Goal: Navigation & Orientation: Find specific page/section

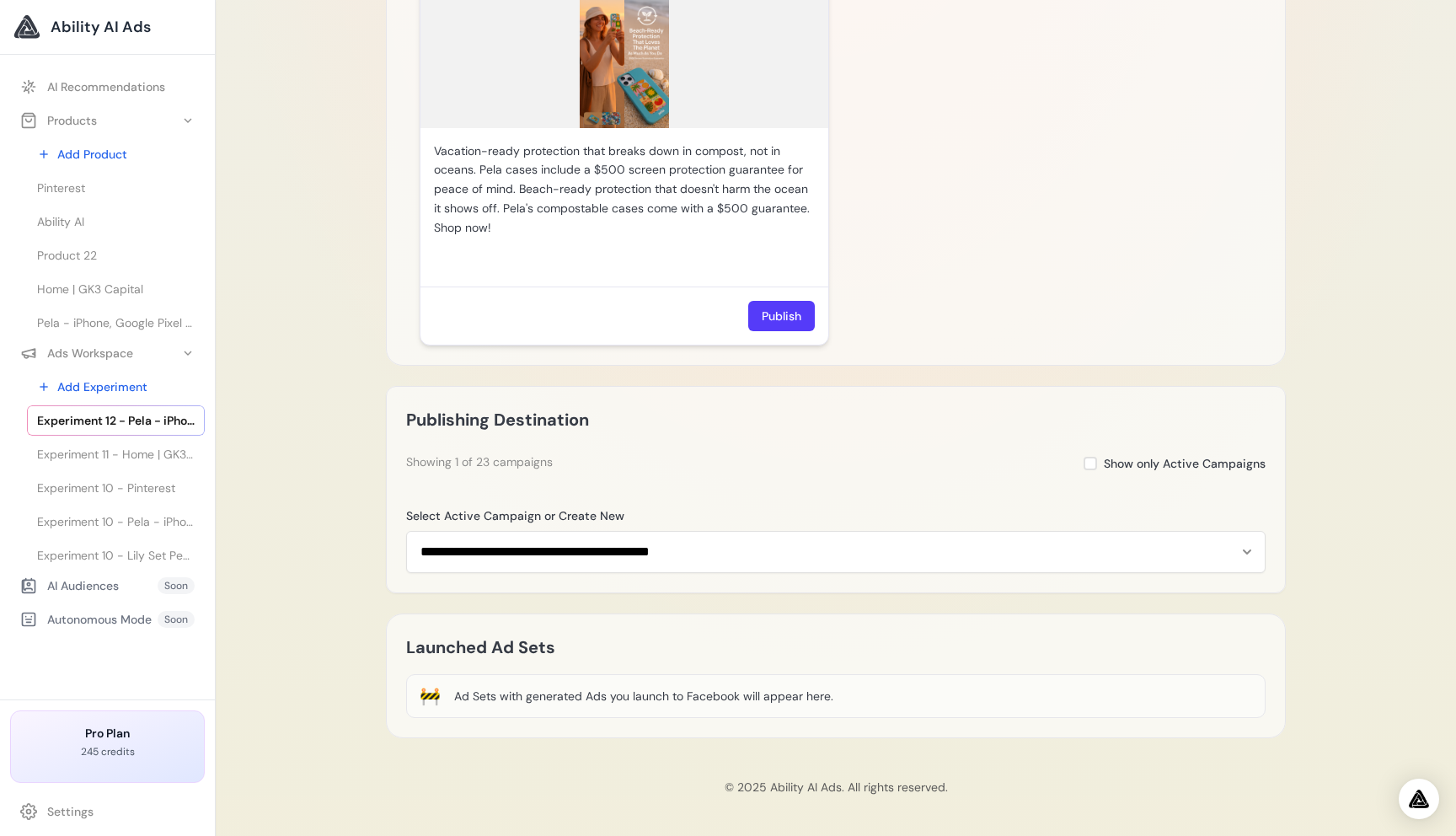
scroll to position [575, 0]
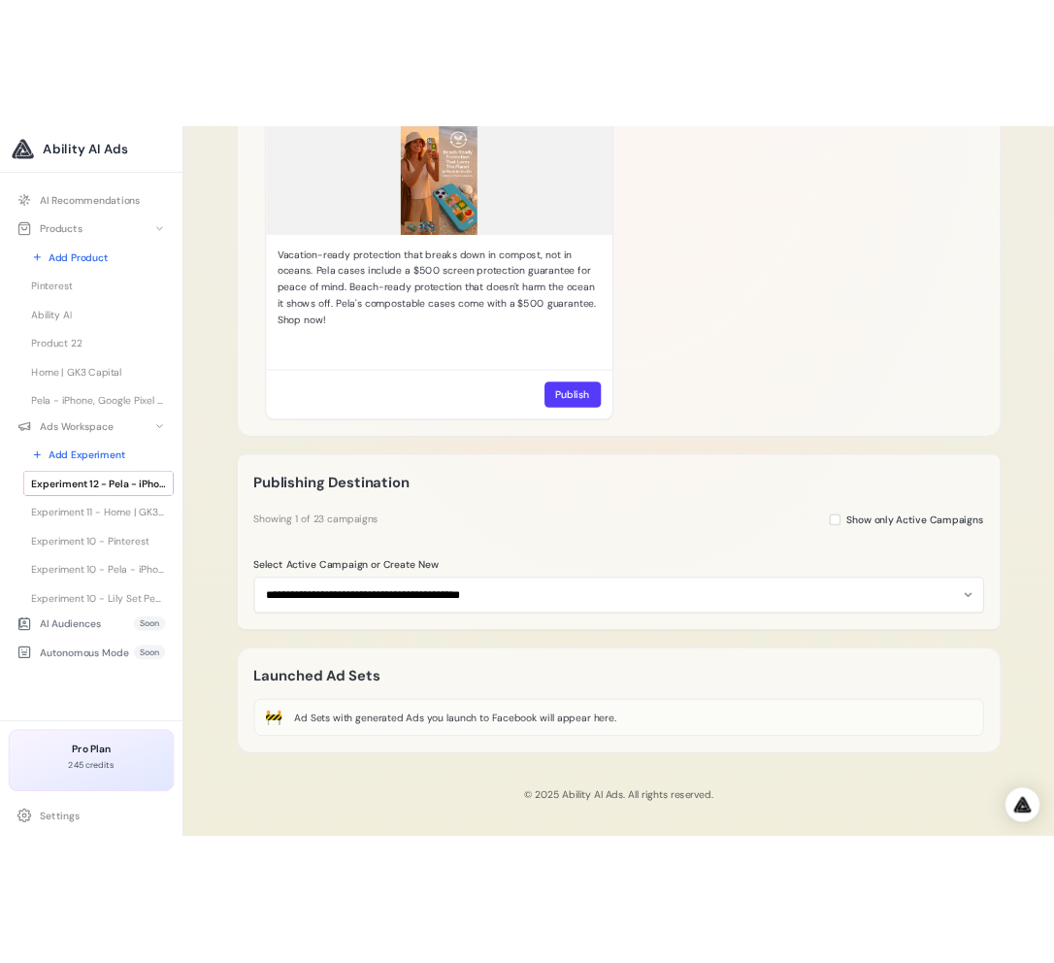
scroll to position [1464, 0]
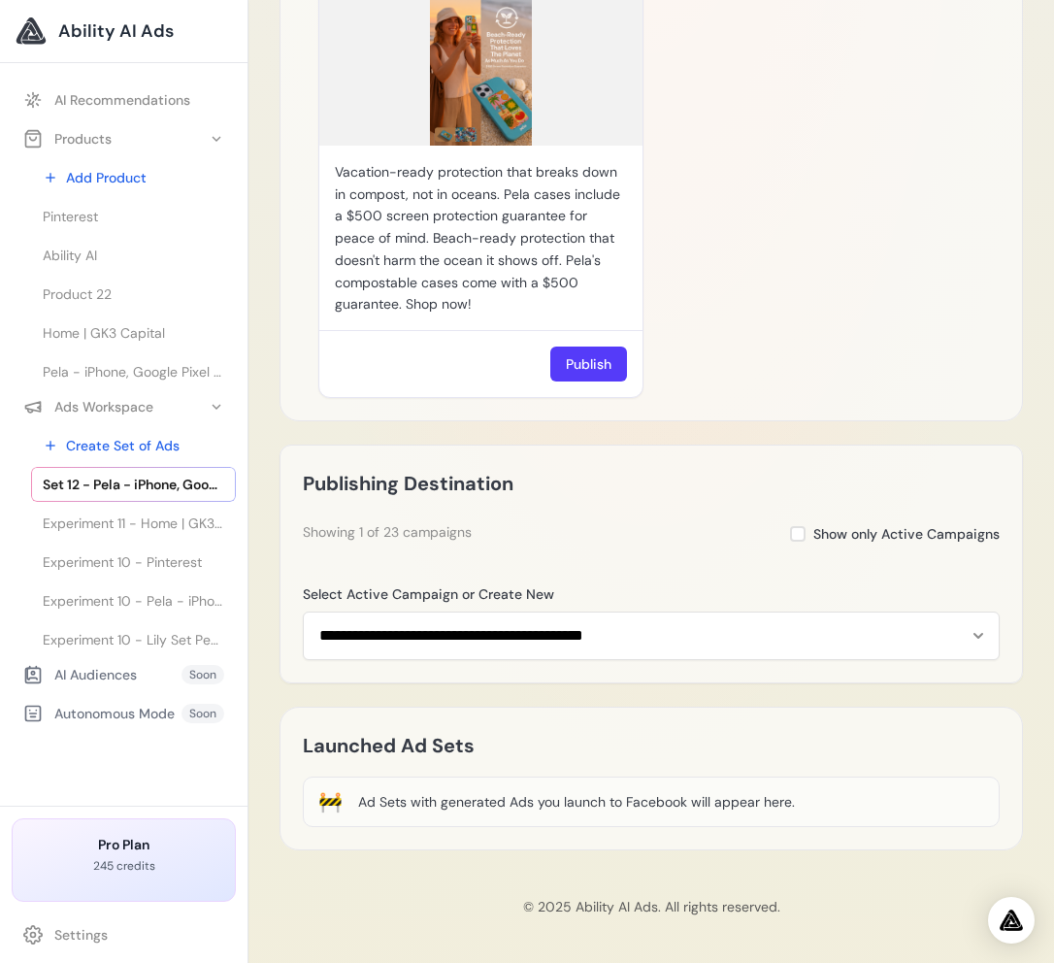
click at [147, 774] on div "AI Recommendations Products Add Product Pinterest Ability AI Product 22 Home | …" at bounding box center [123, 438] width 247 height 735
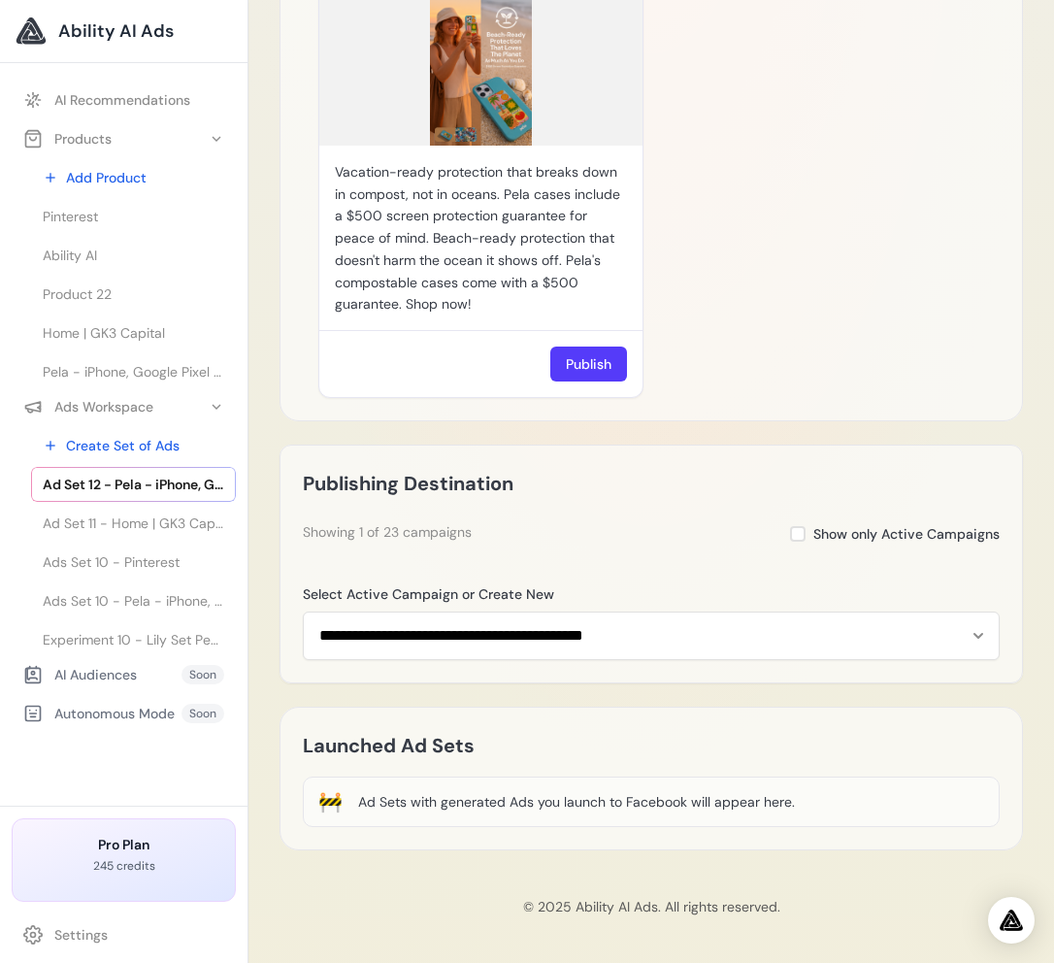
click at [147, 774] on div "AI Recommendations Products Add Product Pinterest Ability AI Product 22 Home | …" at bounding box center [123, 438] width 247 height 735
click at [954, 278] on div "Beach-Ready, Planet-Friendly Protection Vacation-ready protection that breaks d…" at bounding box center [651, 155] width 666 height 485
click at [213, 407] on polyline at bounding box center [217, 407] width 8 height 4
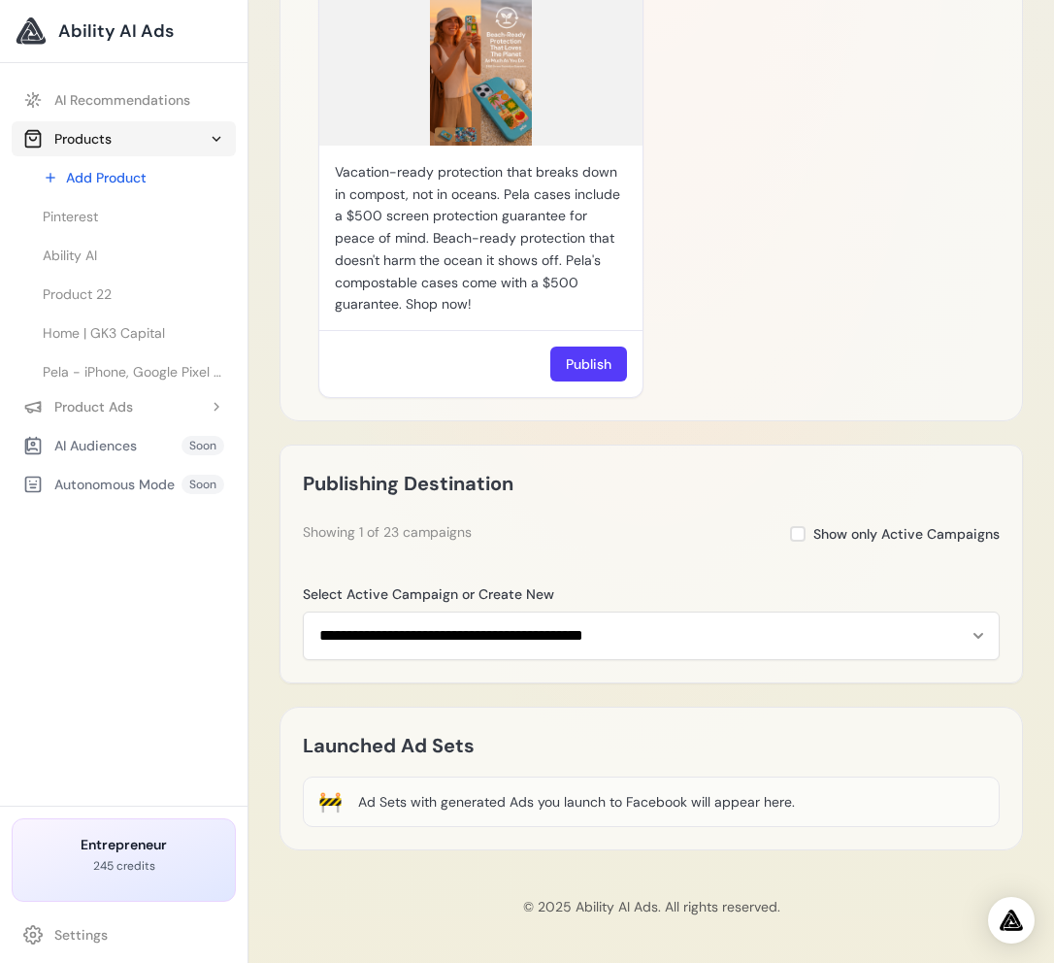
click at [220, 132] on icon at bounding box center [217, 139] width 16 height 16
